Goal: Task Accomplishment & Management: Manage account settings

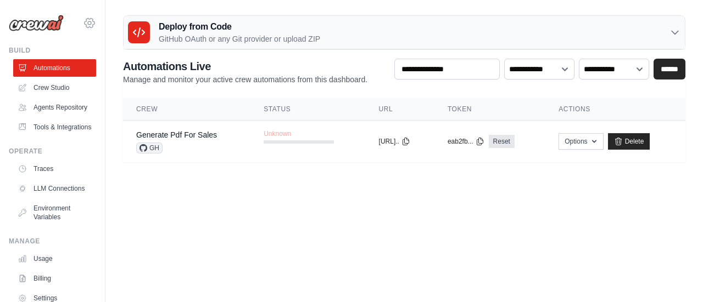
click at [83, 24] on icon at bounding box center [89, 22] width 13 height 13
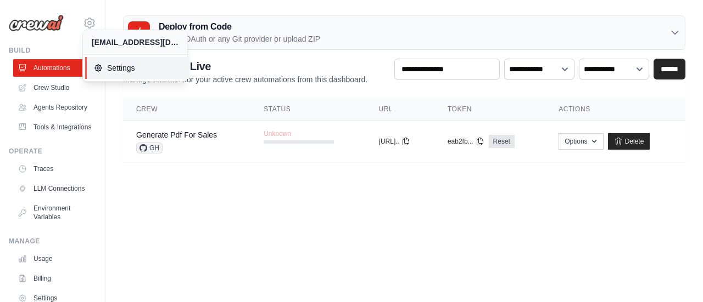
click at [128, 64] on span "Settings" at bounding box center [137, 68] width 87 height 11
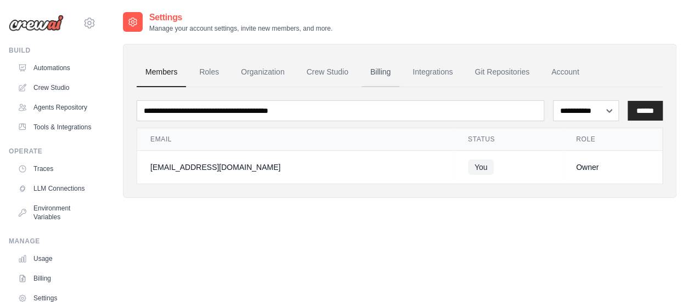
click at [385, 71] on link "Billing" at bounding box center [381, 73] width 38 height 30
click at [51, 113] on link "Agents Repository" at bounding box center [55, 108] width 83 height 18
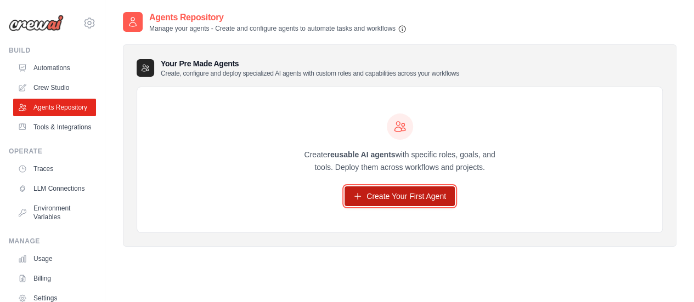
click at [378, 194] on link "Create Your First Agent" at bounding box center [400, 197] width 110 height 20
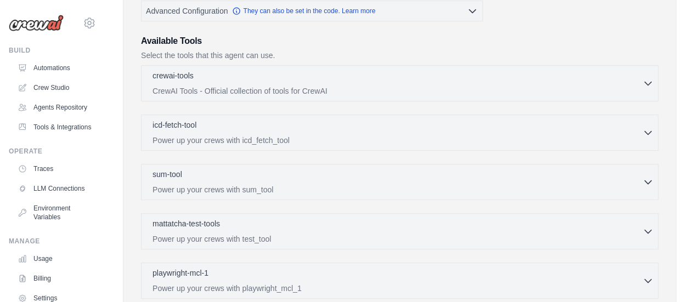
scroll to position [239, 0]
click at [395, 86] on p "CrewAI Tools - Official collection of tools for CrewAI" at bounding box center [398, 91] width 490 height 11
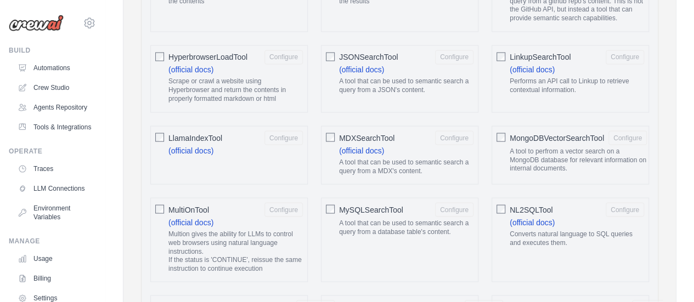
scroll to position [946, 0]
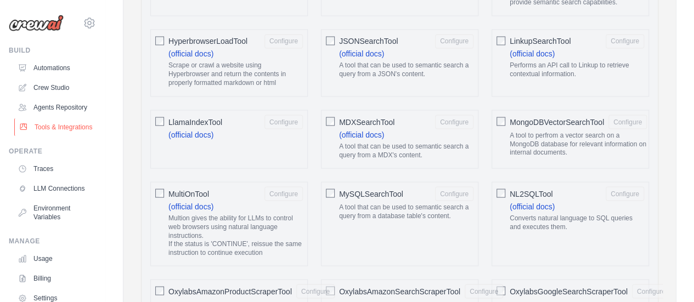
click at [58, 136] on link "Tools & Integrations" at bounding box center [55, 128] width 83 height 18
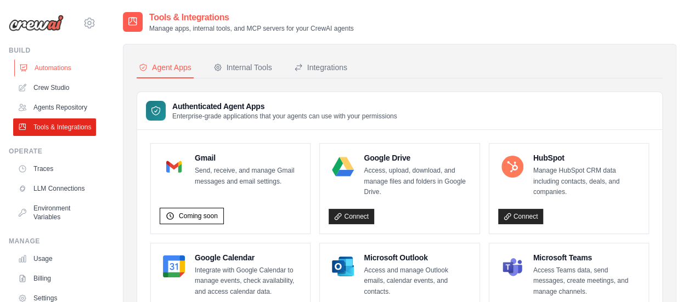
click at [63, 60] on link "Automations" at bounding box center [55, 68] width 83 height 18
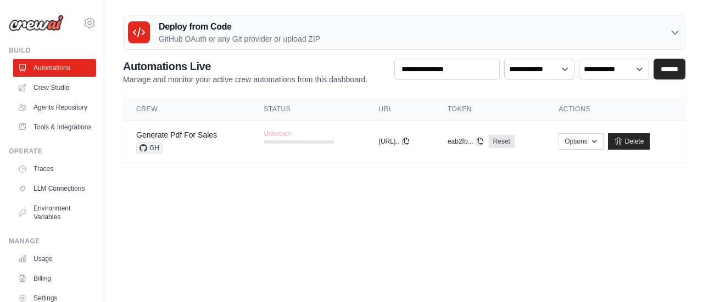
click at [150, 25] on div "Deploy from Code GitHub OAuth or any Git provider or upload ZIP" at bounding box center [224, 32] width 192 height 24
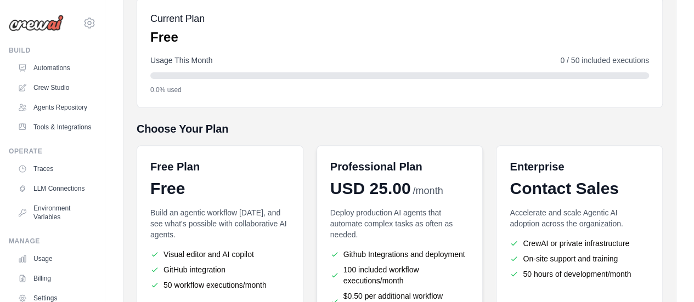
scroll to position [260, 0]
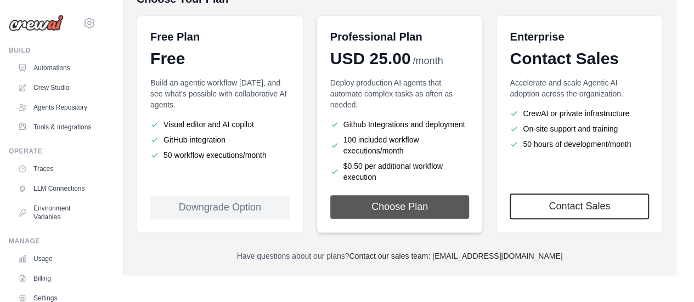
click at [386, 201] on button "Choose Plan" at bounding box center [399, 207] width 139 height 24
